Goal: Task Accomplishment & Management: Manage account settings

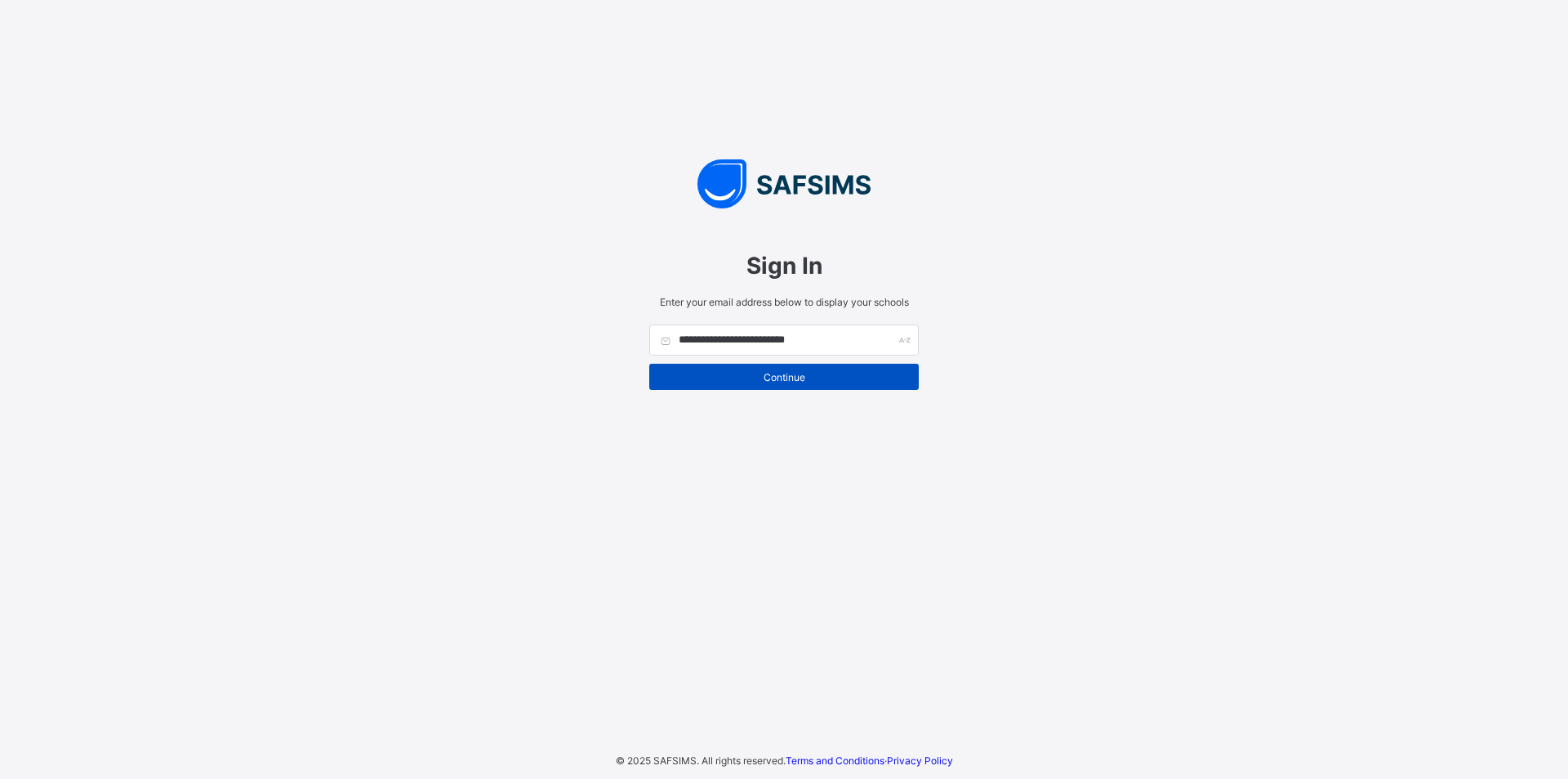
type input "**********"
click at [786, 371] on span "Continue" at bounding box center [784, 377] width 245 height 12
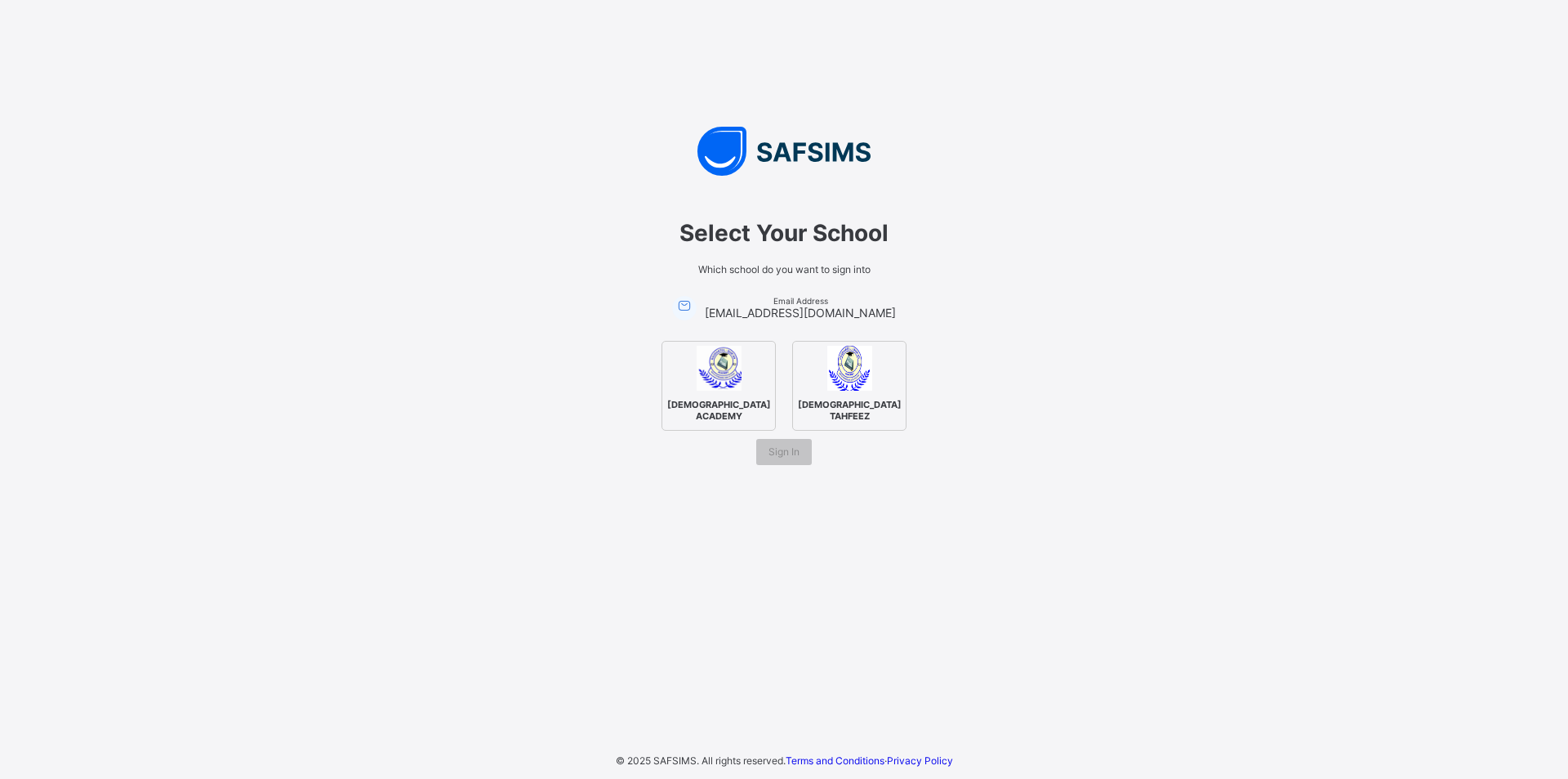
click at [735, 412] on span "RAUDHATUL QUR'AN ACADEMY" at bounding box center [719, 410] width 112 height 31
click at [848, 396] on span "RAUDHATUL QUR'AN TAHFEEZ" at bounding box center [849, 410] width 112 height 31
click at [779, 454] on span "Sign In" at bounding box center [784, 451] width 31 height 12
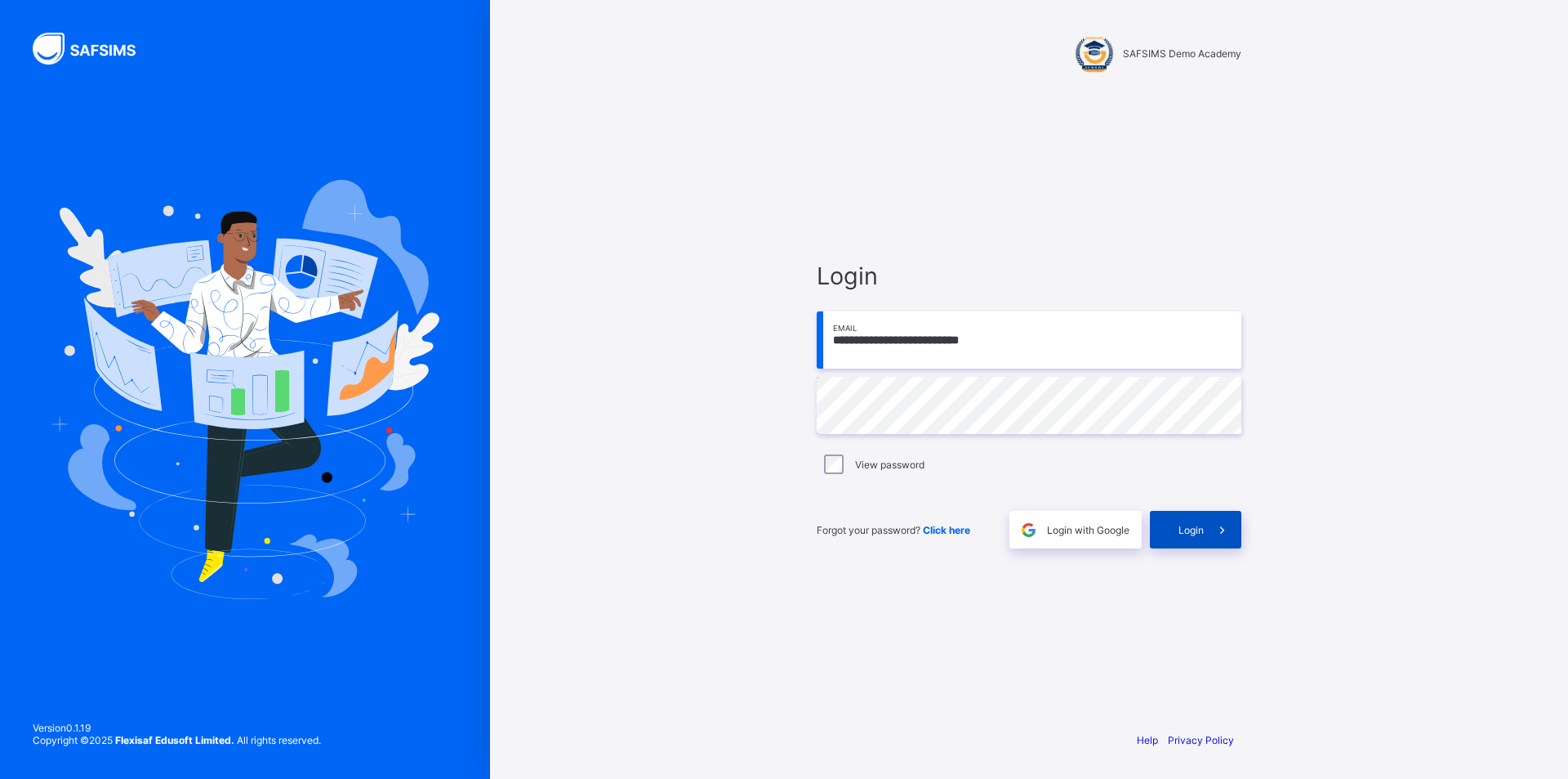
click at [1188, 527] on span "Login" at bounding box center [1191, 530] width 26 height 12
click at [846, 463] on div "View password" at bounding box center [1029, 464] width 417 height 19
click at [1192, 535] on span "Login" at bounding box center [1191, 530] width 26 height 12
click at [959, 524] on span "Click here" at bounding box center [947, 530] width 48 height 12
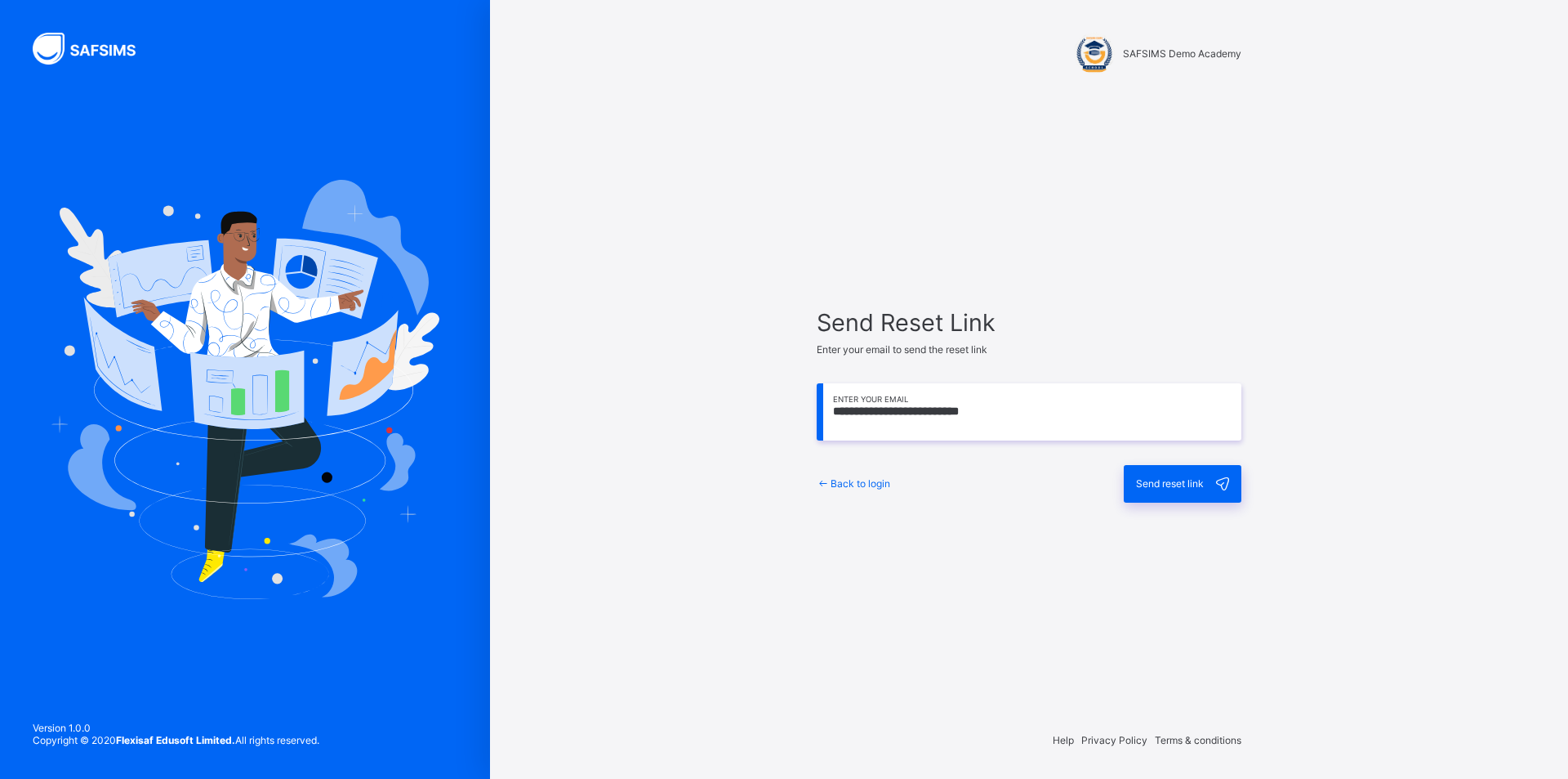
click at [1174, 485] on span "Send reset link" at bounding box center [1170, 483] width 68 height 12
